Goal: Contribute content: Contribute content

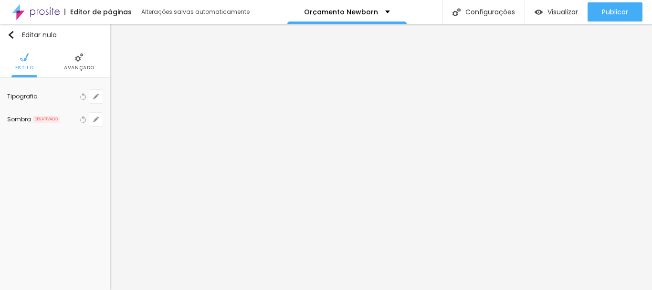
click at [89, 221] on div "Editar nulo Estilo Avançado Tipografia Voltar ao padrão Sombra DESATIVADO Volta…" at bounding box center [55, 157] width 110 height 266
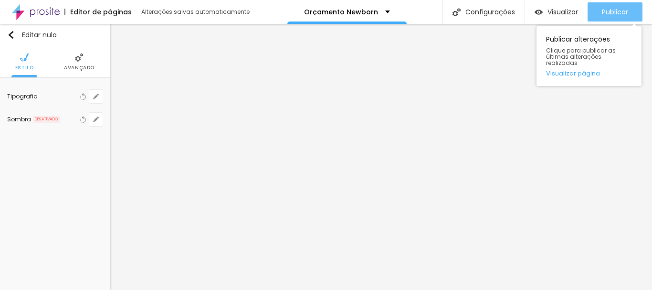
click at [620, 13] on font "Publicar" at bounding box center [614, 12] width 26 height 10
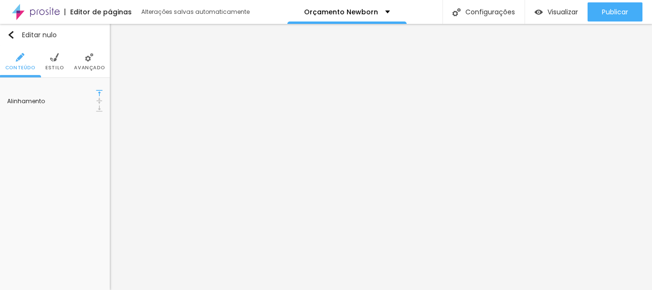
click at [62, 57] on li "Estilo" at bounding box center [54, 61] width 19 height 31
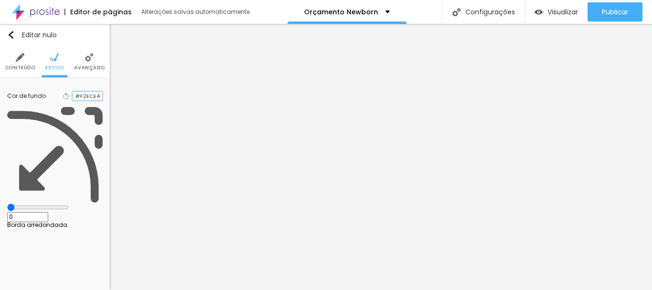
drag, startPoint x: 81, startPoint y: 96, endPoint x: 107, endPoint y: 95, distance: 26.2
click at [107, 95] on div "Cor de fundo Voltar ao padrão #F2ECE4 0 Borda arredondada" at bounding box center [55, 156] width 110 height 157
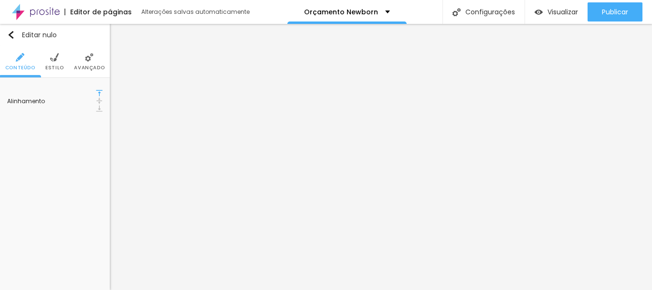
click at [60, 59] on li "Estilo" at bounding box center [54, 61] width 19 height 31
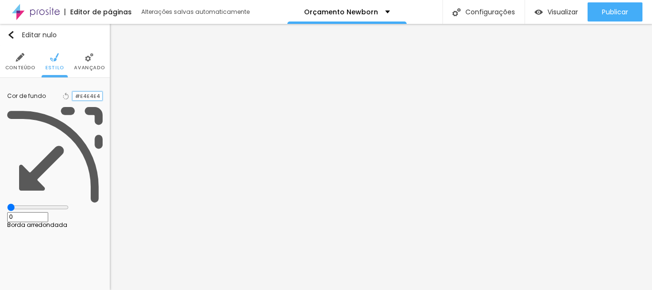
click at [85, 92] on input "#E4E4E4" at bounding box center [87, 96] width 30 height 9
click at [87, 97] on input "#E4E4E4" at bounding box center [87, 96] width 30 height 9
paste input "F2EC"
type input "#F2ECE4"
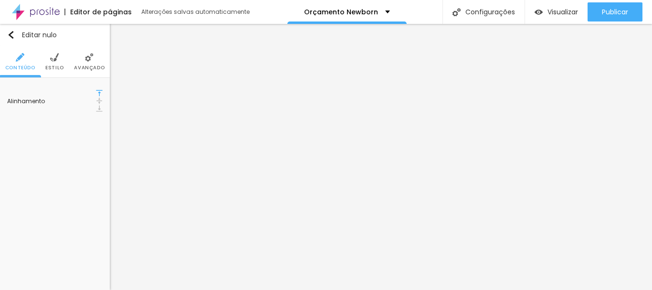
click at [60, 67] on font "Estilo" at bounding box center [54, 67] width 19 height 7
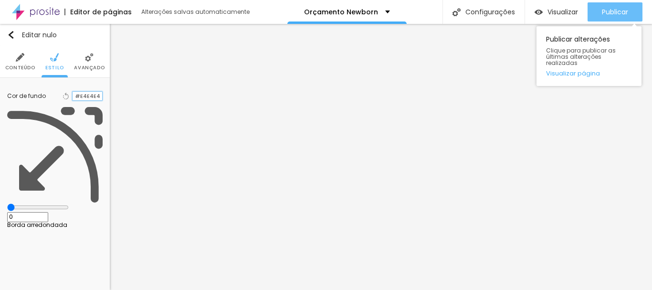
type input "#E4E4E4"
click at [619, 10] on font "Publicar" at bounding box center [614, 12] width 26 height 10
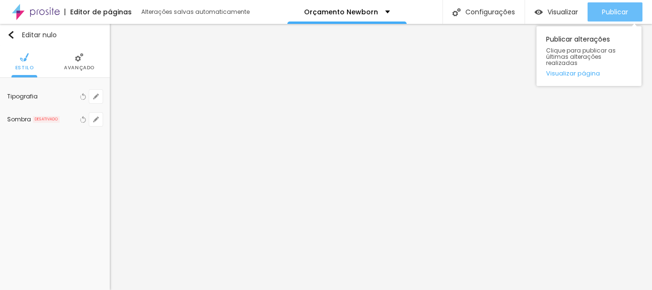
click at [613, 8] on font "Publicar" at bounding box center [614, 12] width 26 height 10
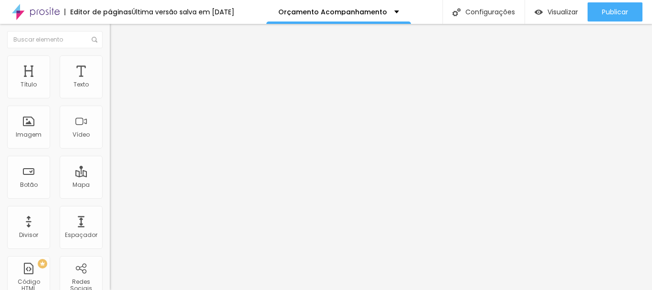
click at [110, 63] on li "Estilo" at bounding box center [165, 60] width 110 height 10
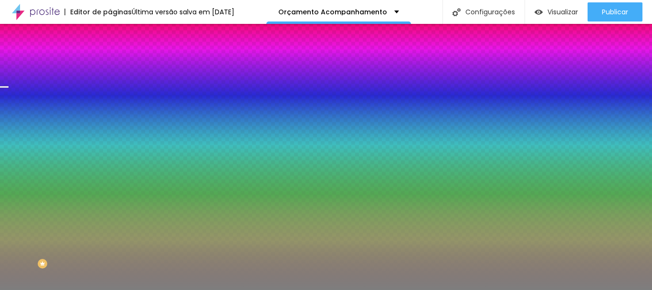
click at [110, 130] on div at bounding box center [165, 130] width 110 height 0
drag, startPoint x: 95, startPoint y: 208, endPoint x: 99, endPoint y: 175, distance: 33.1
click at [110, 139] on div "Cor de fundo Voltar ao padrão #7E7E7E" at bounding box center [165, 126] width 110 height 26
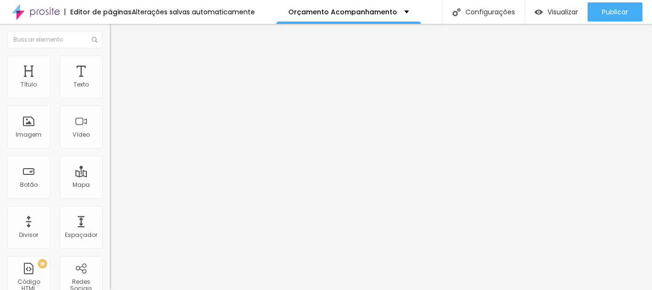
click at [110, 65] on li "Estilo" at bounding box center [165, 60] width 110 height 10
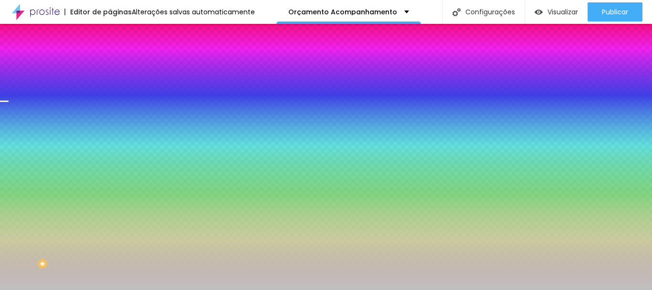
click at [110, 130] on div at bounding box center [165, 130] width 110 height 0
drag, startPoint x: 96, startPoint y: 208, endPoint x: 105, endPoint y: 182, distance: 28.4
click at [110, 182] on div "Imagem de fundo Trocar imagem Efeito da Imagem Paralaxe Nenhum Parallax Cor de …" at bounding box center [165, 136] width 110 height 124
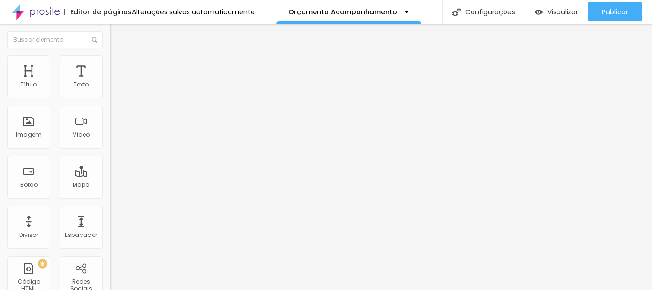
click at [110, 63] on li "Estilo" at bounding box center [165, 60] width 110 height 10
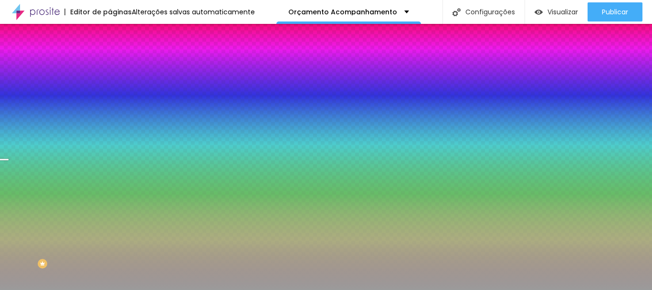
click at [110, 130] on div at bounding box center [165, 130] width 110 height 0
drag, startPoint x: 97, startPoint y: 215, endPoint x: 106, endPoint y: 177, distance: 39.2
click at [110, 179] on div "Imagem de fundo Trocar imagem Efeito da Imagem Paralaxe Nenhum Parallax Cor de …" at bounding box center [165, 136] width 110 height 124
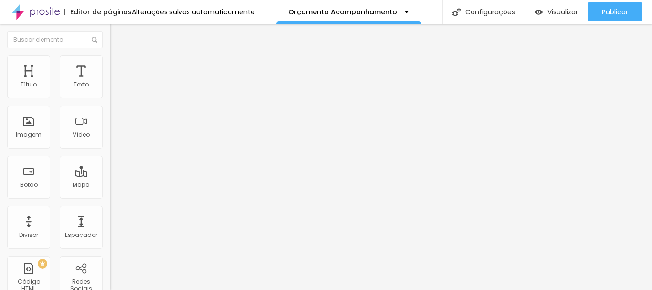
click at [118, 66] on font "Estilo" at bounding box center [125, 62] width 15 height 8
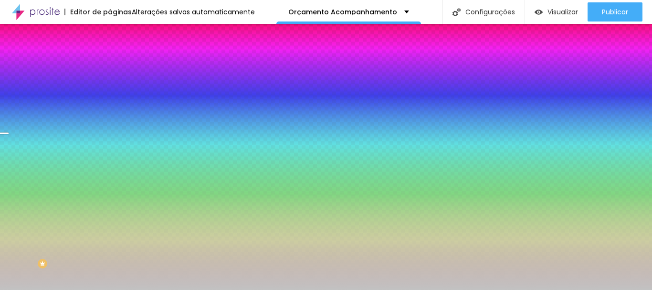
click at [110, 130] on div at bounding box center [165, 130] width 110 height 0
drag, startPoint x: 93, startPoint y: 218, endPoint x: 95, endPoint y: 181, distance: 37.3
click at [110, 139] on div "Cor de fundo Voltar ao padrão #C2C2C2" at bounding box center [165, 126] width 110 height 26
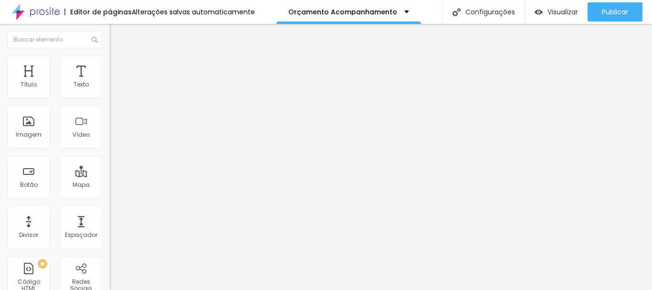
click at [118, 66] on font "Estilo" at bounding box center [125, 62] width 15 height 8
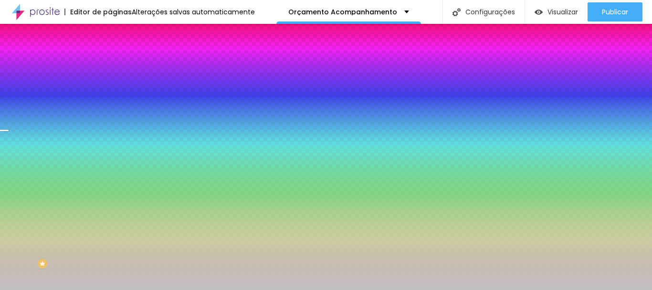
click at [115, 88] on font "Trocar imagem" at bounding box center [138, 84] width 46 height 8
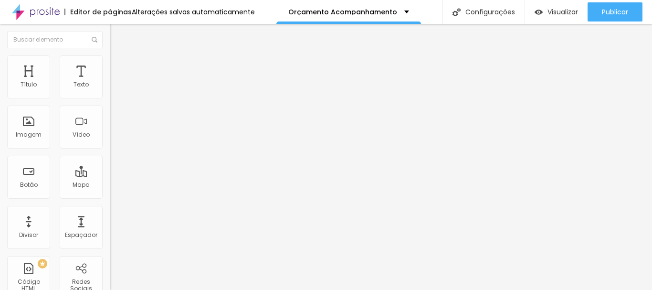
click at [110, 57] on img at bounding box center [114, 59] width 9 height 9
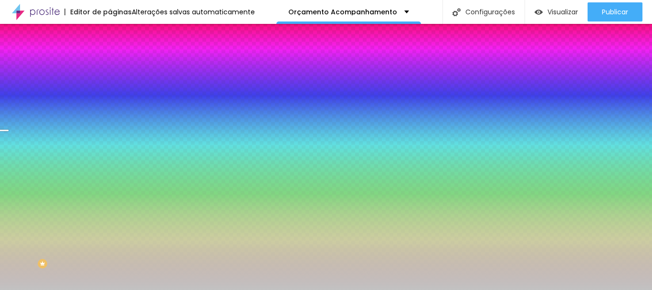
click at [115, 88] on font "Trocar imagem" at bounding box center [138, 84] width 46 height 8
click at [110, 130] on div at bounding box center [165, 130] width 110 height 0
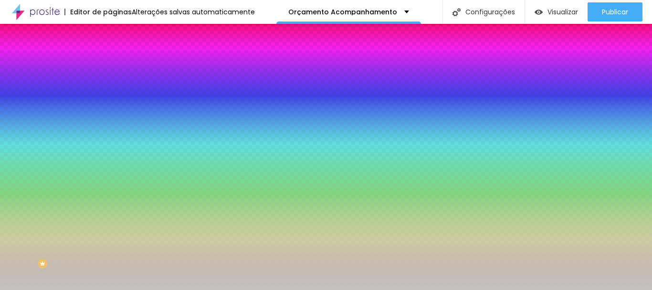
drag, startPoint x: 96, startPoint y: 219, endPoint x: 86, endPoint y: 162, distance: 57.6
click at [110, 139] on div "Cor de fundo Voltar ao padrão #C2C2C2" at bounding box center [165, 126] width 110 height 26
click at [115, 88] on font "Trocar imagem" at bounding box center [138, 84] width 46 height 8
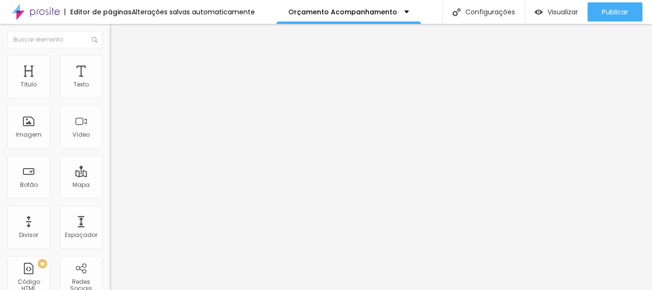
click at [110, 56] on img at bounding box center [114, 59] width 9 height 9
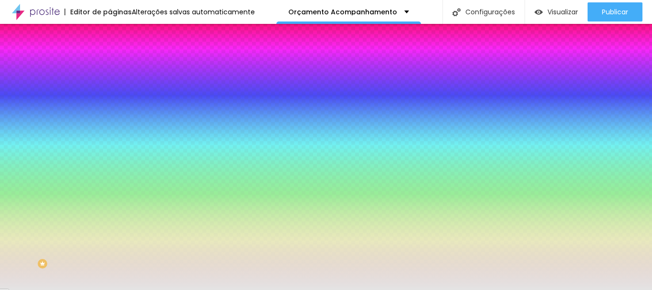
click at [110, 91] on div at bounding box center [165, 91] width 110 height 0
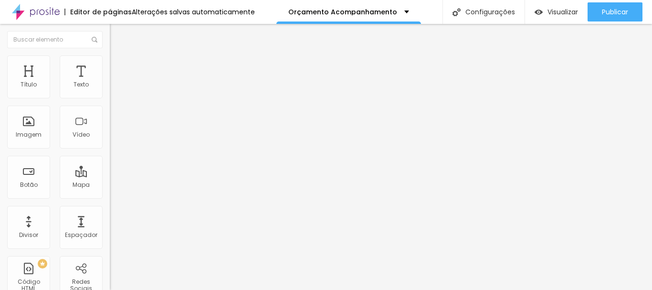
click at [110, 61] on img at bounding box center [114, 59] width 9 height 9
click at [118, 66] on font "Estilo" at bounding box center [125, 62] width 15 height 8
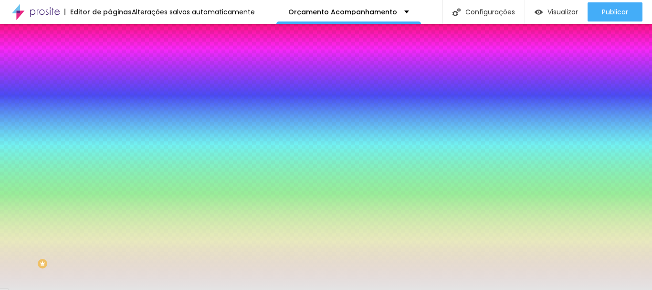
click at [110, 91] on div at bounding box center [165, 91] width 110 height 0
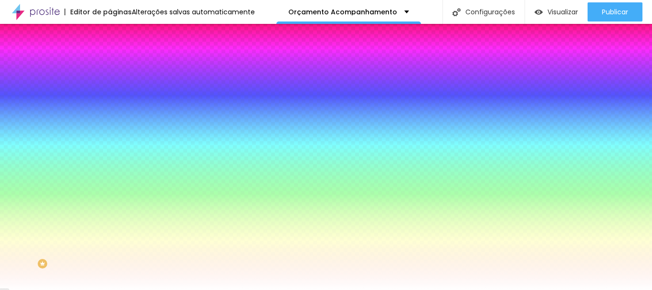
type input "#FFFFFF"
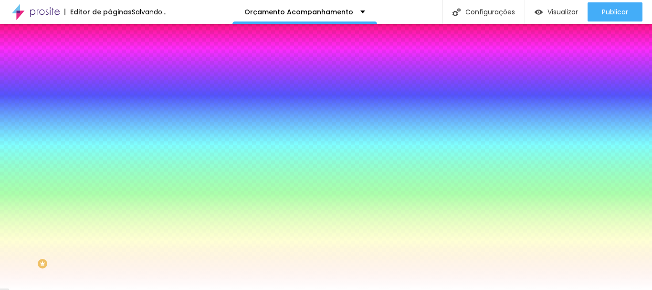
drag, startPoint x: 16, startPoint y: 115, endPoint x: 11, endPoint y: 97, distance: 18.3
click at [110, 97] on div "Cor de fundo Voltar ao padrão #FFFFFF" at bounding box center [165, 87] width 110 height 26
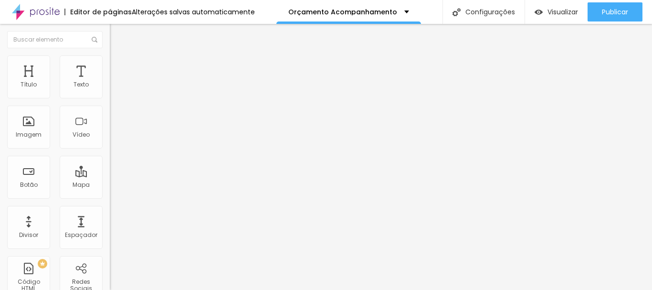
click at [110, 57] on li "Estilo" at bounding box center [165, 60] width 110 height 10
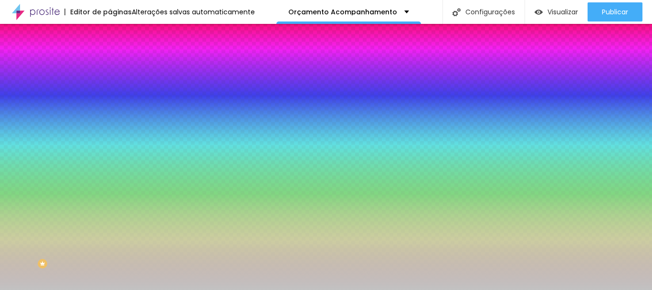
click at [115, 88] on font "Trocar imagem" at bounding box center [138, 84] width 46 height 8
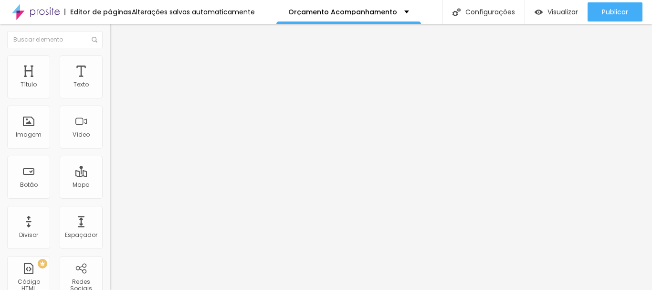
click at [110, 63] on li "Estilo" at bounding box center [165, 60] width 110 height 10
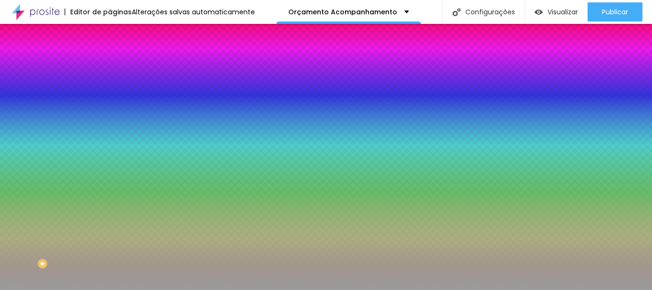
click at [115, 88] on font "Trocar imagem" at bounding box center [138, 84] width 46 height 8
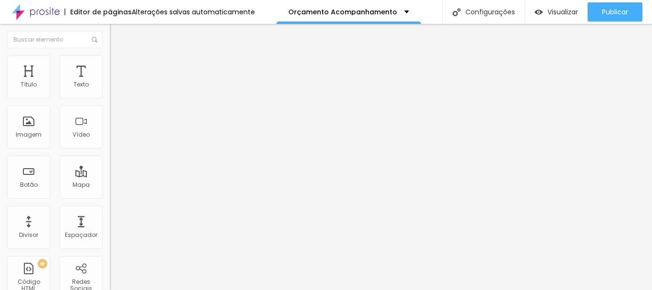
click at [110, 60] on img at bounding box center [114, 59] width 9 height 9
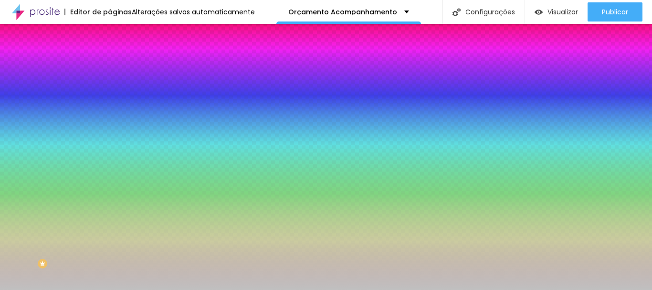
click at [115, 88] on font "Trocar imagem" at bounding box center [138, 84] width 46 height 8
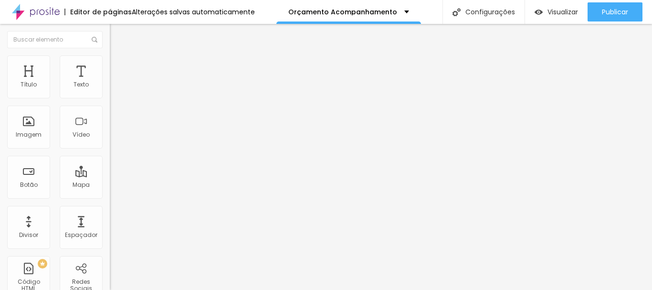
click at [110, 57] on img at bounding box center [114, 59] width 9 height 9
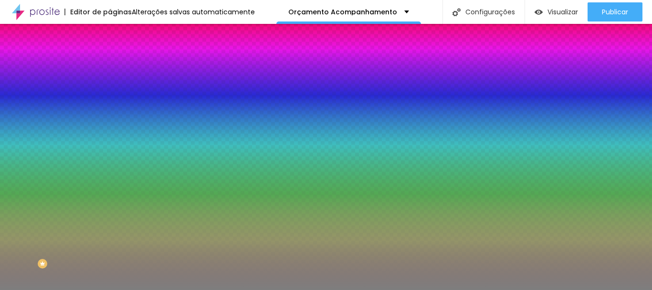
click at [115, 88] on font "Trocar imagem" at bounding box center [138, 84] width 46 height 8
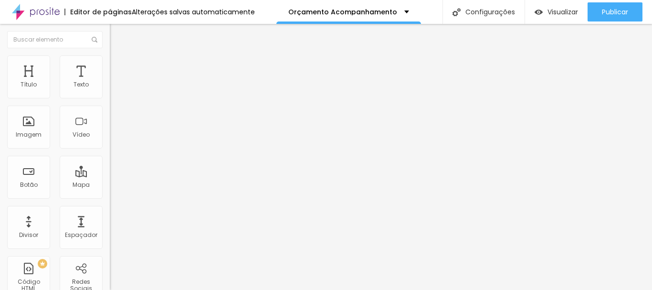
click at [110, 56] on li "Estilo" at bounding box center [165, 60] width 110 height 10
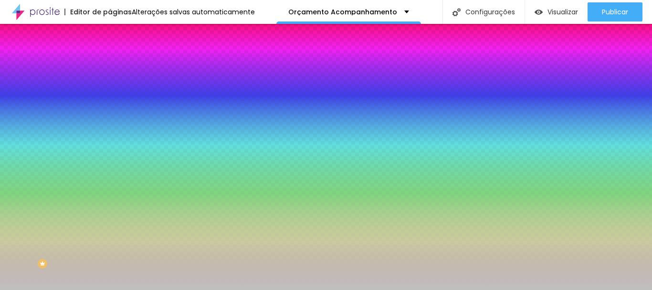
click at [115, 88] on font "Trocar imagem" at bounding box center [138, 84] width 46 height 8
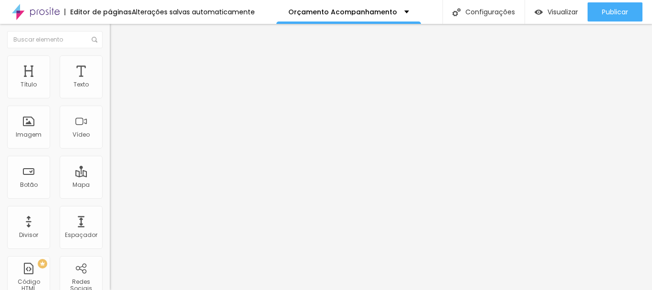
click at [110, 59] on img at bounding box center [114, 59] width 9 height 9
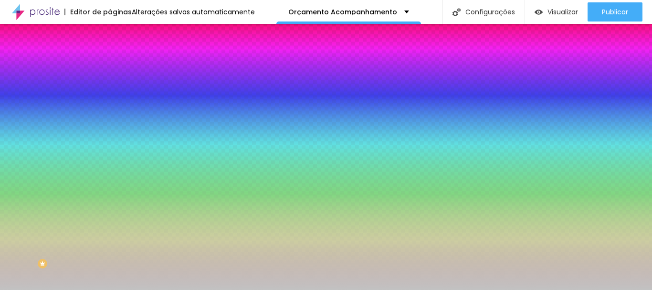
click at [115, 88] on font "Trocar imagem" at bounding box center [138, 84] width 46 height 8
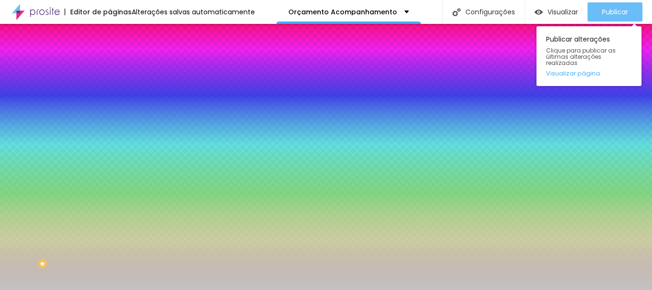
click at [616, 11] on font "Publicar" at bounding box center [614, 12] width 26 height 10
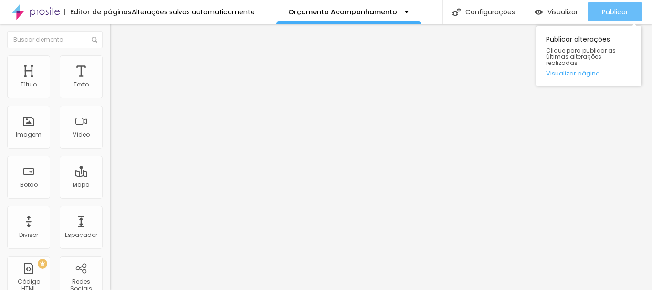
click at [599, 16] on button "Publicar" at bounding box center [614, 11] width 55 height 19
click at [619, 13] on font "Publicar" at bounding box center [614, 12] width 26 height 10
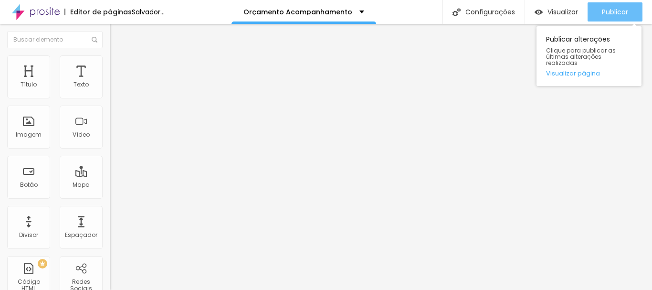
click at [612, 14] on font "Publicar" at bounding box center [614, 12] width 26 height 10
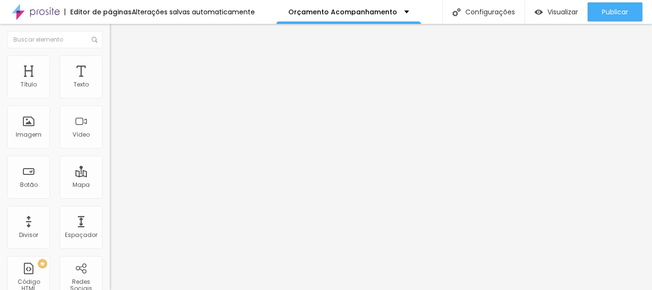
click at [110, 58] on img at bounding box center [114, 59] width 9 height 9
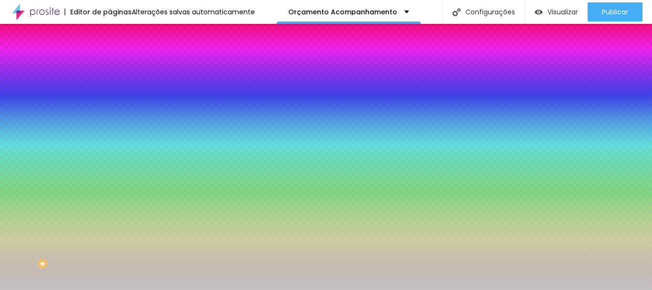
click at [110, 130] on div at bounding box center [165, 130] width 110 height 0
drag, startPoint x: 94, startPoint y: 186, endPoint x: 95, endPoint y: 210, distance: 23.9
click at [10, 103] on div at bounding box center [5, 101] width 10 height 1
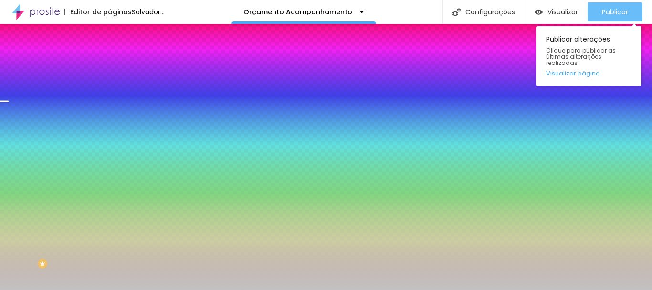
click at [615, 14] on font "Publicar" at bounding box center [614, 12] width 26 height 10
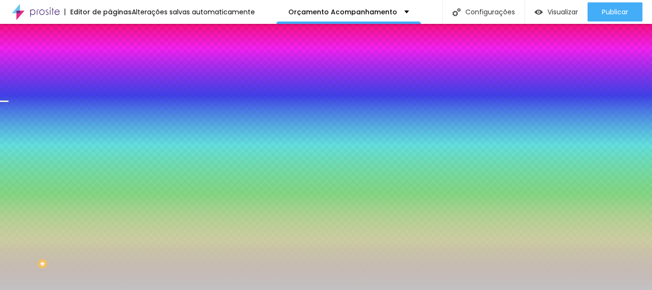
click at [110, 130] on div at bounding box center [165, 130] width 110 height 0
click at [9, 119] on div at bounding box center [4, 118] width 10 height 1
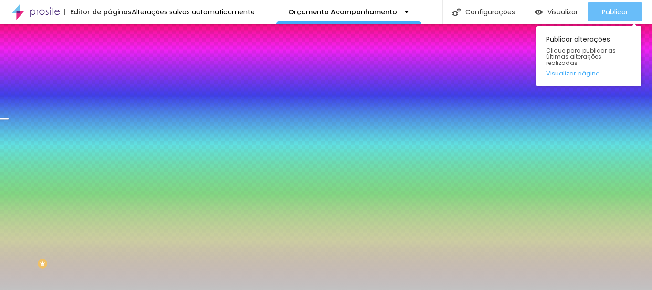
click at [608, 15] on font "Publicar" at bounding box center [614, 12] width 26 height 10
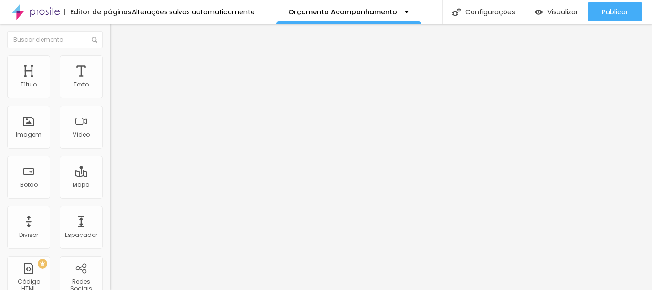
click at [118, 66] on font "Estilo" at bounding box center [125, 62] width 15 height 8
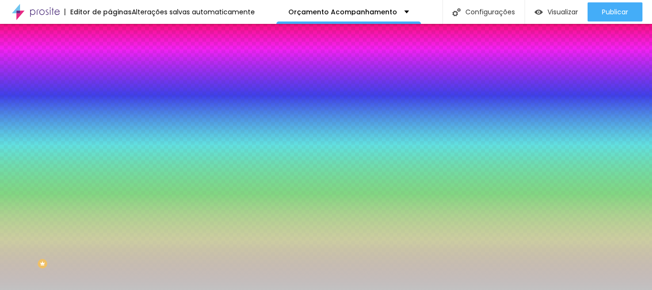
click at [110, 130] on div at bounding box center [165, 130] width 110 height 0
drag, startPoint x: 98, startPoint y: 186, endPoint x: 98, endPoint y: 207, distance: 21.5
click at [10, 91] on div at bounding box center [5, 90] width 10 height 1
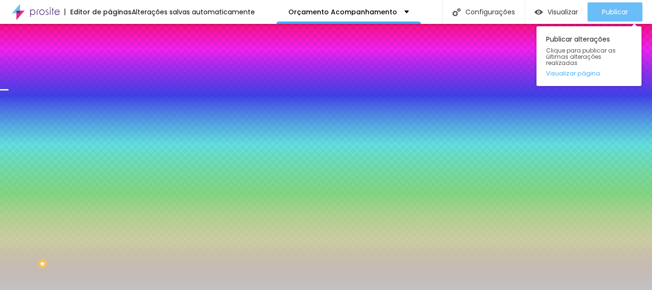
click at [605, 15] on font "Publicar" at bounding box center [614, 12] width 26 height 10
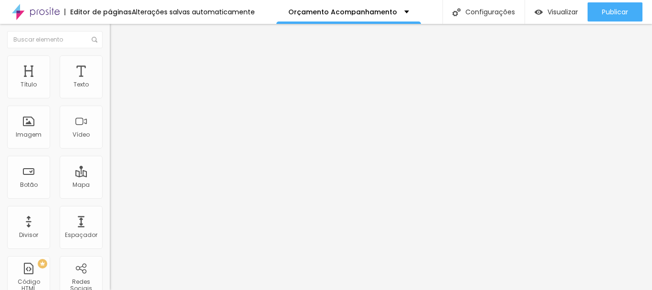
click at [110, 62] on li "Estilo" at bounding box center [165, 60] width 110 height 10
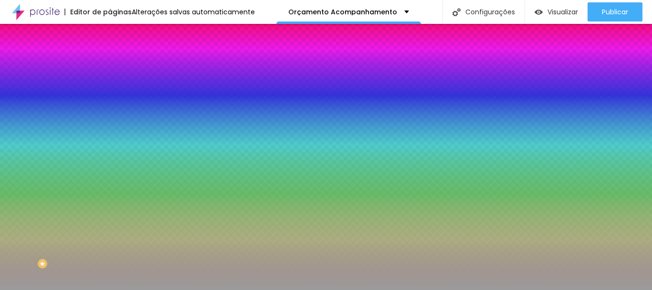
click at [110, 130] on div at bounding box center [165, 130] width 110 height 0
drag, startPoint x: 95, startPoint y: 186, endPoint x: 97, endPoint y: 200, distance: 13.9
click at [10, 62] on div at bounding box center [5, 61] width 10 height 1
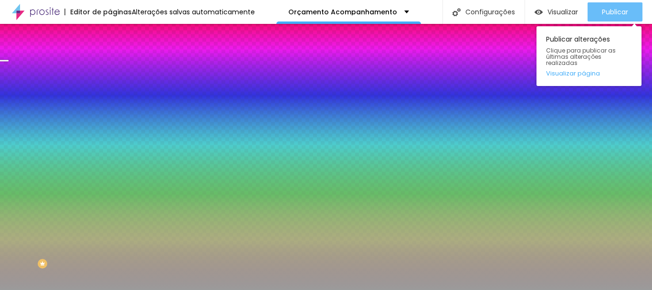
click at [607, 12] on font "Publicar" at bounding box center [614, 12] width 26 height 10
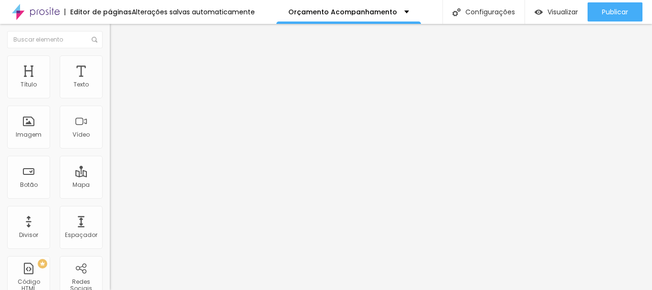
click at [110, 63] on li "Estilo" at bounding box center [165, 60] width 110 height 10
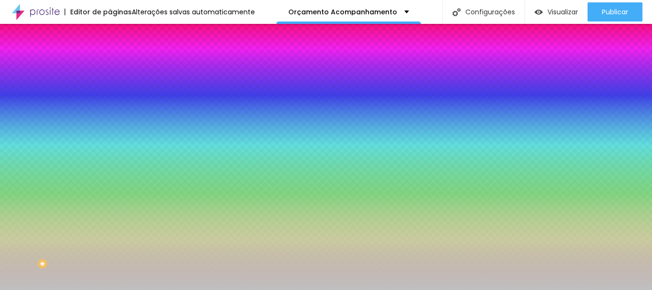
click at [110, 130] on div at bounding box center [165, 130] width 110 height 0
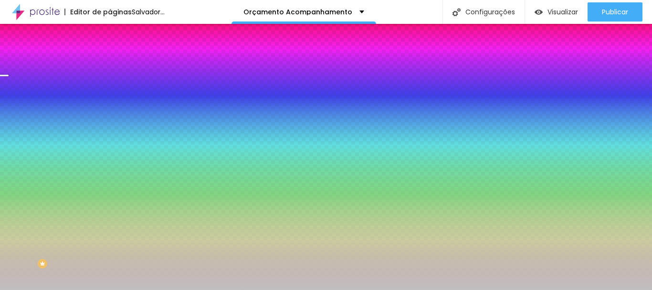
drag, startPoint x: 95, startPoint y: 185, endPoint x: 97, endPoint y: 204, distance: 18.8
click at [9, 76] on div at bounding box center [4, 74] width 10 height 1
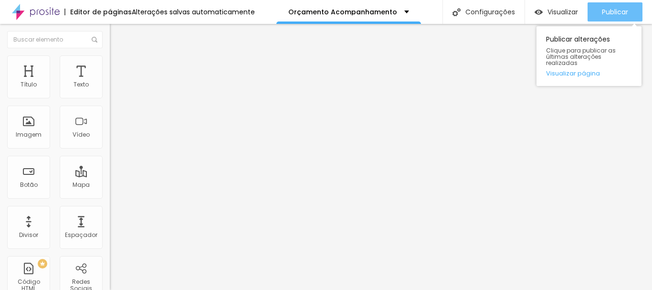
click at [617, 8] on font "Publicar" at bounding box center [614, 12] width 26 height 10
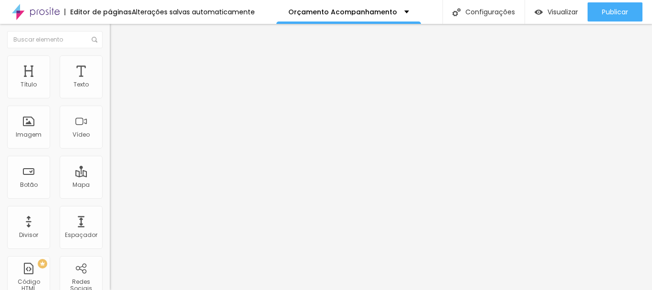
click at [110, 58] on img at bounding box center [114, 59] width 9 height 9
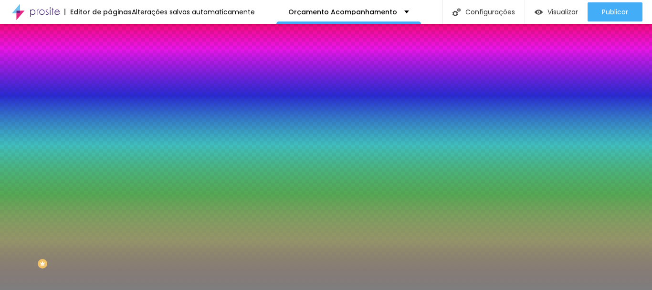
click at [110, 99] on font "Nenhum" at bounding box center [122, 95] width 25 height 8
click at [110, 99] on span "Nenhum" at bounding box center [122, 95] width 25 height 8
click at [115, 88] on font "Trocar imagem" at bounding box center [138, 84] width 46 height 8
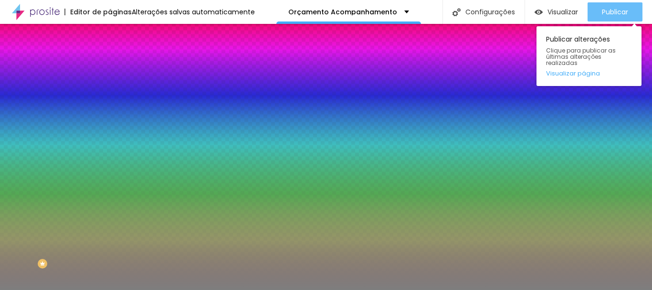
click at [607, 15] on font "Publicar" at bounding box center [614, 12] width 26 height 10
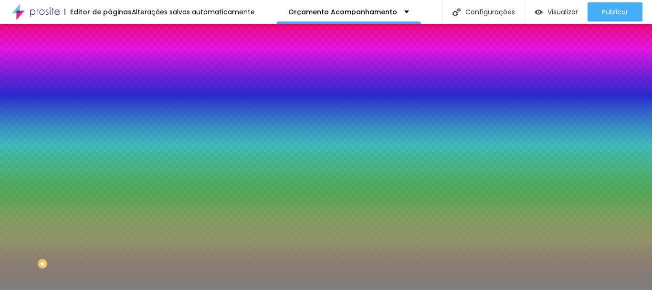
click at [115, 88] on font "Trocar imagem" at bounding box center [138, 84] width 46 height 8
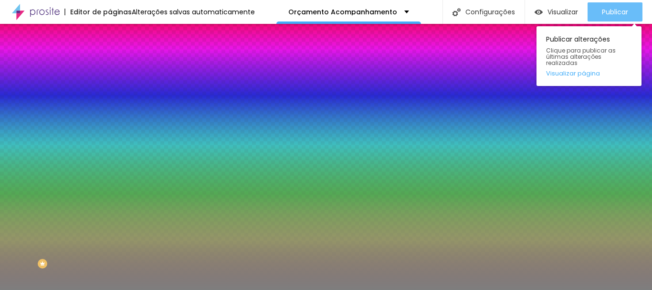
click at [607, 16] on font "Publicar" at bounding box center [614, 12] width 26 height 10
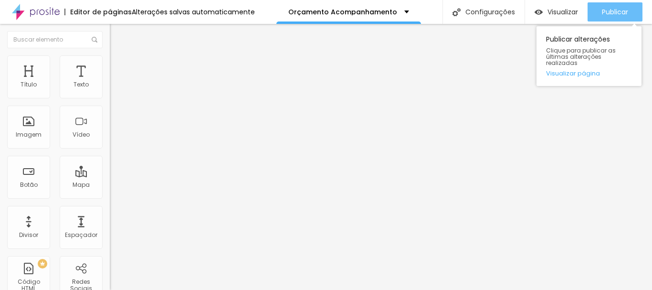
click at [624, 13] on font "Publicar" at bounding box center [614, 12] width 26 height 10
click at [603, 10] on font "Publicar" at bounding box center [614, 12] width 26 height 10
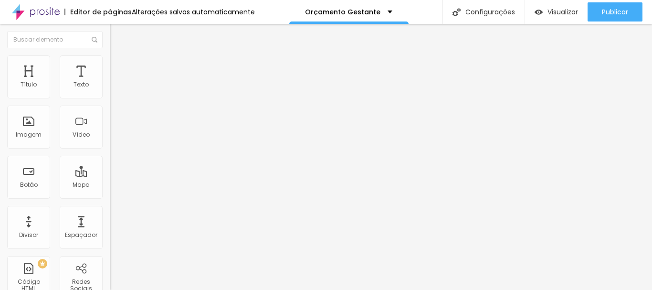
click at [118, 65] on font "Estilo" at bounding box center [125, 62] width 15 height 8
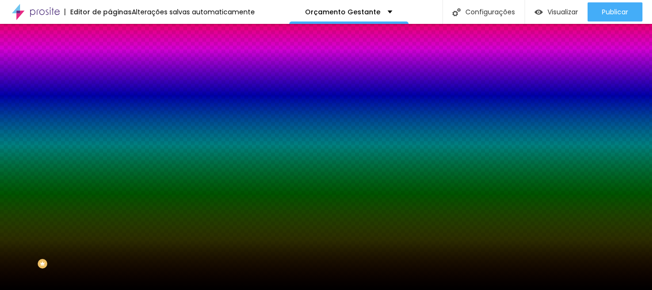
click at [110, 99] on font "Nenhum" at bounding box center [122, 95] width 25 height 8
click at [110, 114] on span "Paralaxe" at bounding box center [122, 110] width 25 height 8
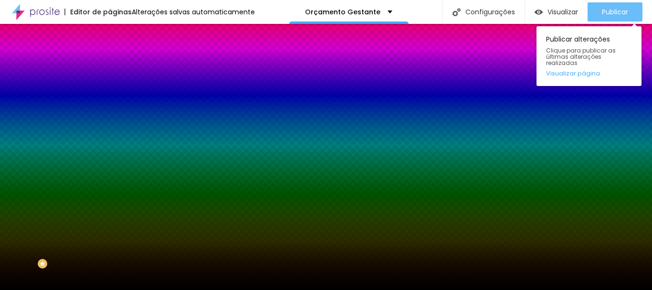
click at [604, 12] on font "Publicar" at bounding box center [614, 12] width 26 height 10
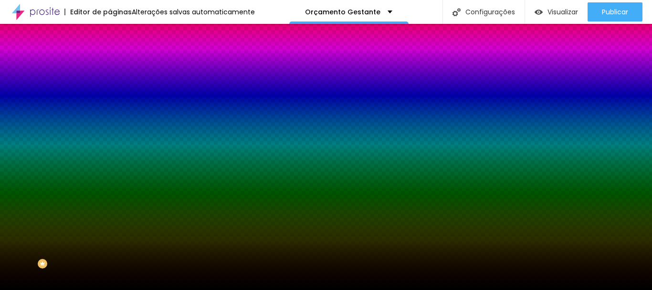
click at [110, 105] on font "Nenhum" at bounding box center [122, 101] width 25 height 8
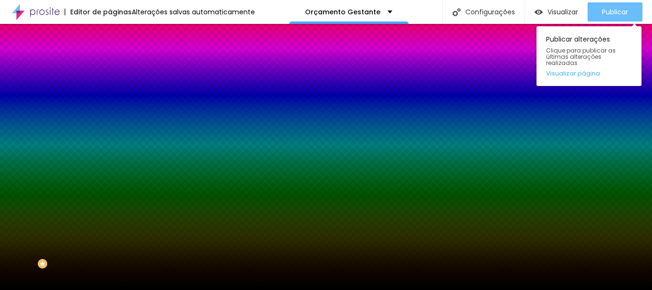
click at [622, 18] on div "Publicar" at bounding box center [614, 11] width 26 height 19
click at [614, 13] on font "Publicar" at bounding box center [614, 12] width 26 height 10
